Goal: Navigation & Orientation: Go to known website

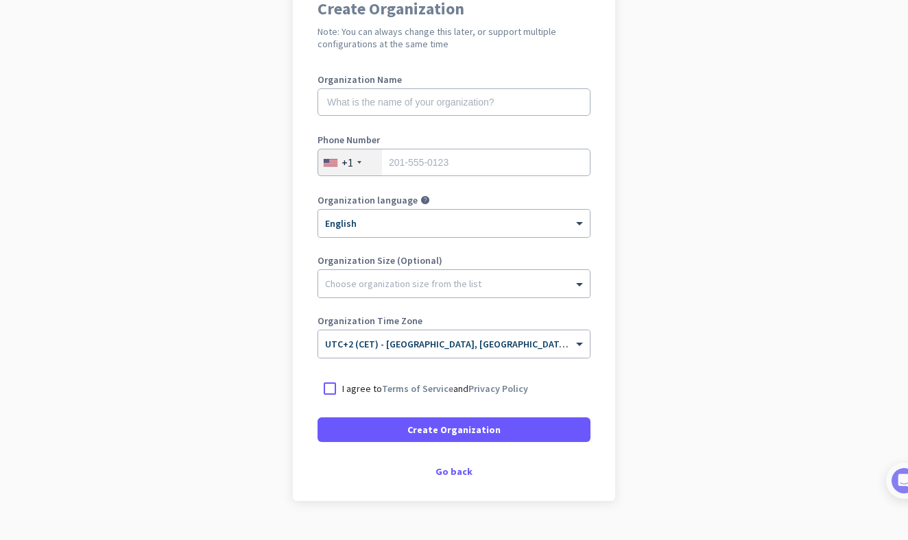
scroll to position [131, 0]
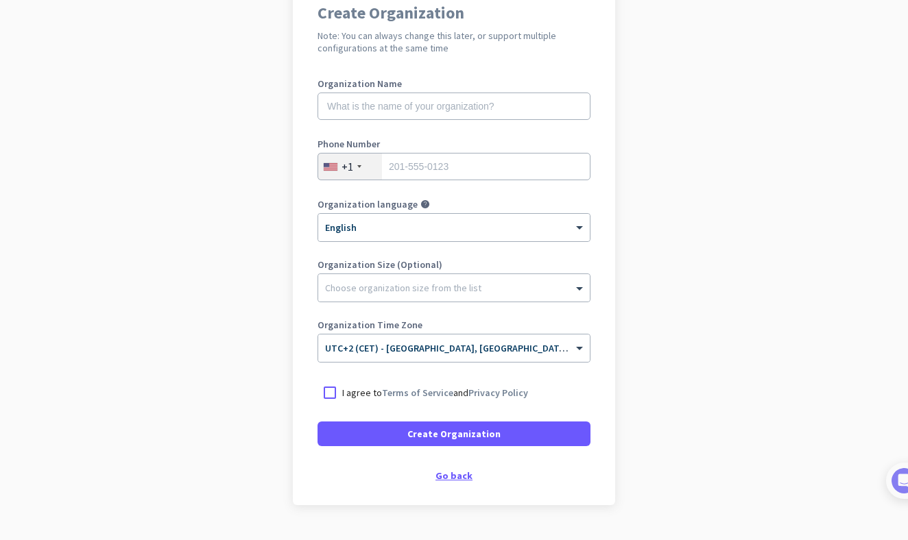
click at [459, 477] on div "Go back" at bounding box center [453, 476] width 273 height 10
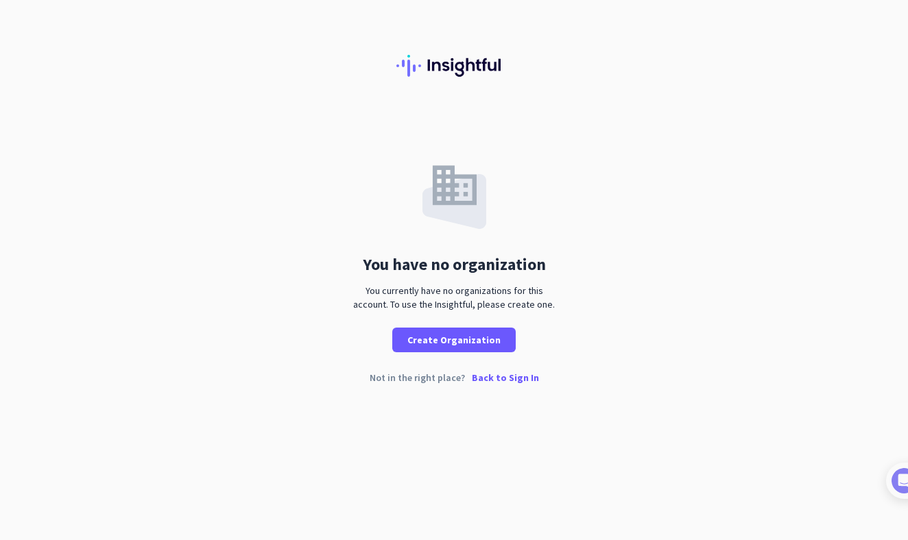
click at [492, 382] on p "Back to Sign In" at bounding box center [505, 378] width 67 height 10
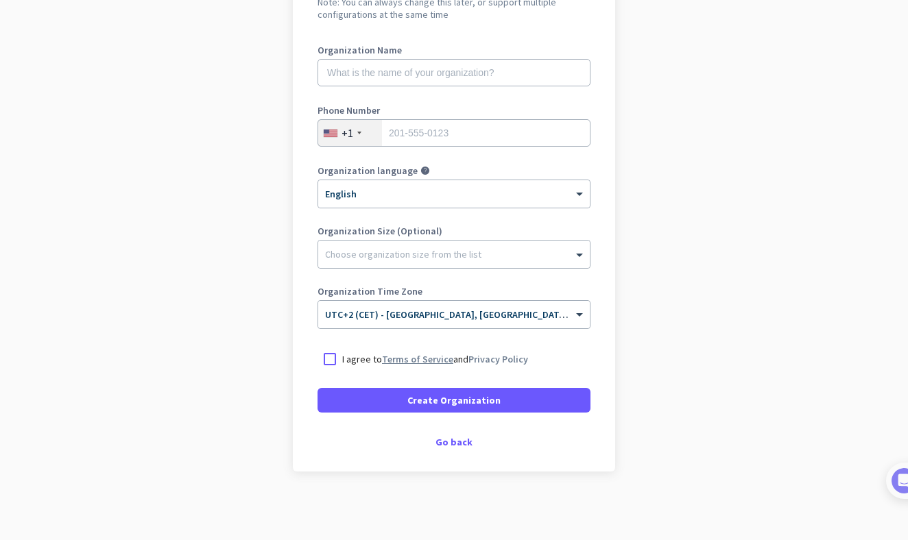
scroll to position [165, 0]
click at [457, 435] on div "Create Organization Note: You can always change this later, or support multiple…" at bounding box center [454, 209] width 322 height 525
click at [458, 449] on div "Create Organization Note: You can always change this later, or support multiple…" at bounding box center [454, 209] width 322 height 525
click at [459, 445] on div "Go back" at bounding box center [453, 442] width 273 height 10
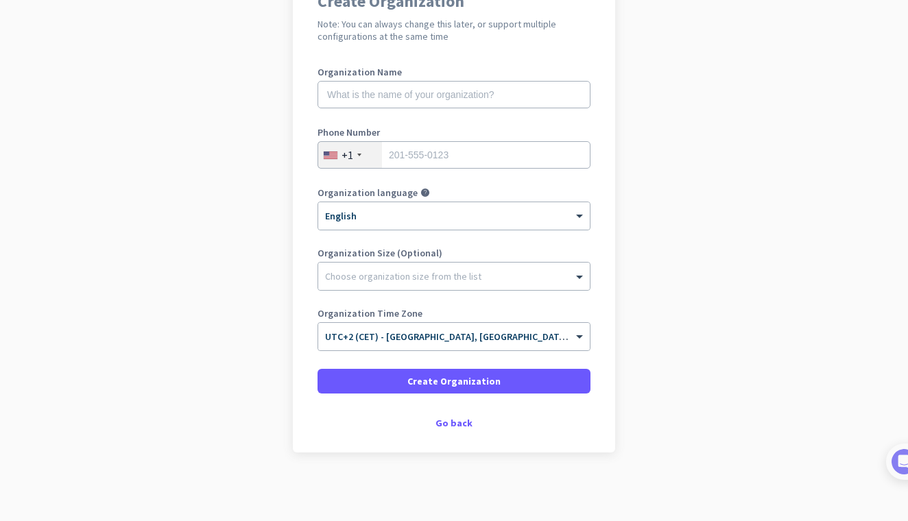
scroll to position [143, 0]
click at [454, 424] on div "Go back" at bounding box center [453, 423] width 273 height 10
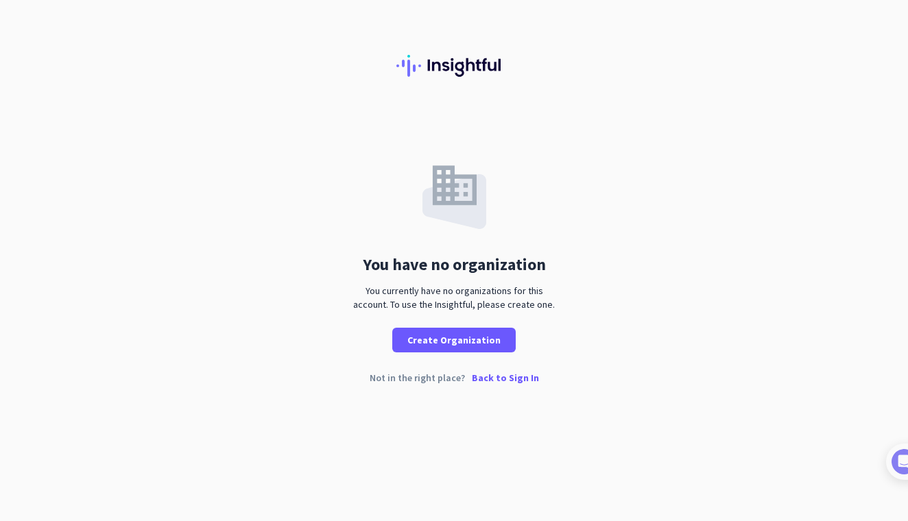
click at [496, 381] on p "Back to Sign In" at bounding box center [505, 378] width 67 height 10
